Goal: Transaction & Acquisition: Purchase product/service

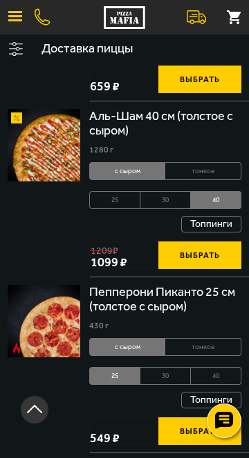
scroll to position [1381, 0]
click at [208, 260] on button "Выбрать" at bounding box center [199, 256] width 83 height 28
click at [216, 258] on button "+" at bounding box center [227, 256] width 28 height 28
click at [173, 255] on button "−" at bounding box center [172, 256] width 28 height 28
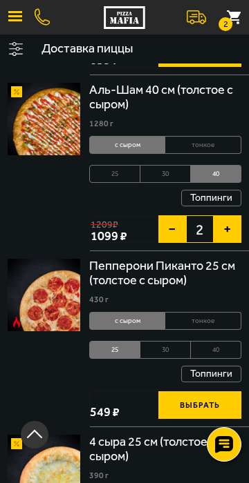
scroll to position [1414, 0]
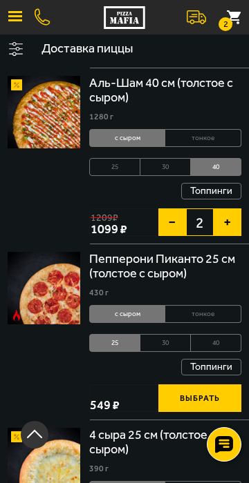
click at [170, 227] on button "−" at bounding box center [172, 222] width 28 height 28
click at [236, 15] on button "1" at bounding box center [233, 17] width 30 height 30
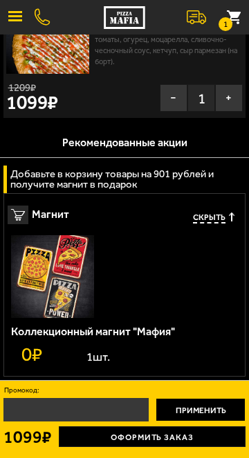
scroll to position [0, 0]
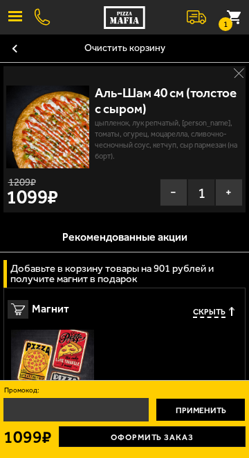
click at [188, 26] on button at bounding box center [196, 17] width 30 height 30
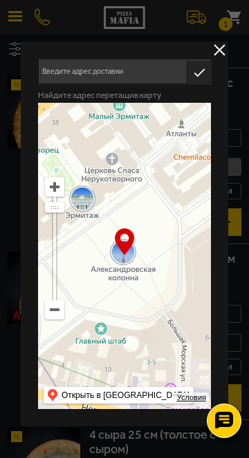
click at [17, 171] on div at bounding box center [124, 229] width 249 height 458
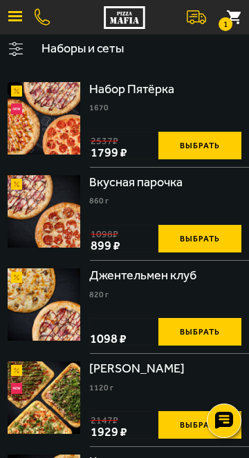
click at [240, 26] on button "1" at bounding box center [233, 17] width 30 height 30
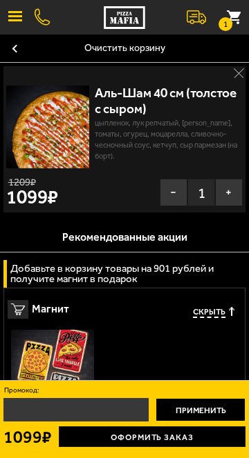
click at [18, 21] on span "button" at bounding box center [15, 20] width 14 height 2
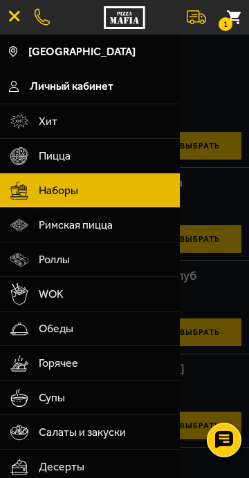
click at [211, 221] on div at bounding box center [124, 274] width 249 height 478
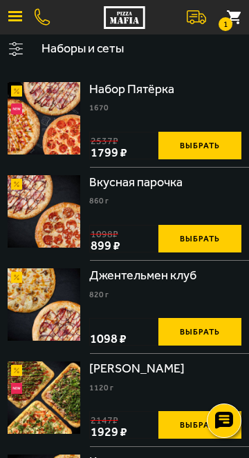
click at [228, 22] on small "1" at bounding box center [225, 24] width 14 height 14
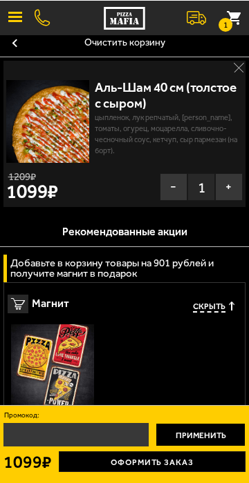
scroll to position [6, 0]
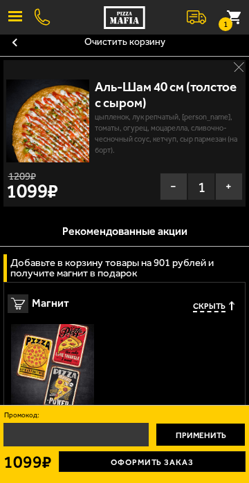
click at [84, 226] on h3 "Рекомендованные акции" at bounding box center [124, 231] width 249 height 29
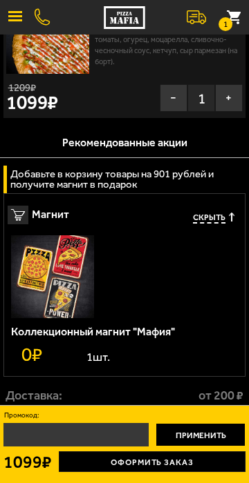
click at [198, 13] on button at bounding box center [196, 17] width 30 height 30
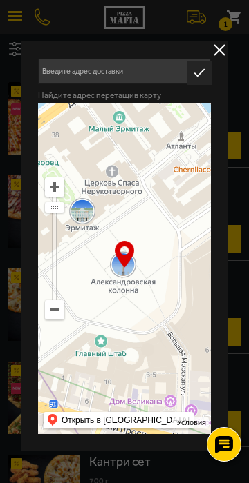
click at [5, 137] on div at bounding box center [124, 241] width 249 height 483
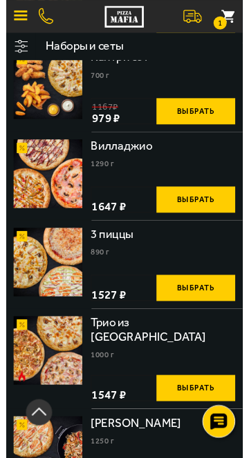
scroll to position [416, 0]
